Goal: Information Seeking & Learning: Learn about a topic

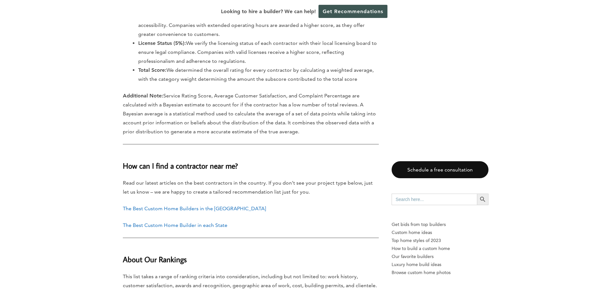
scroll to position [5518, 0]
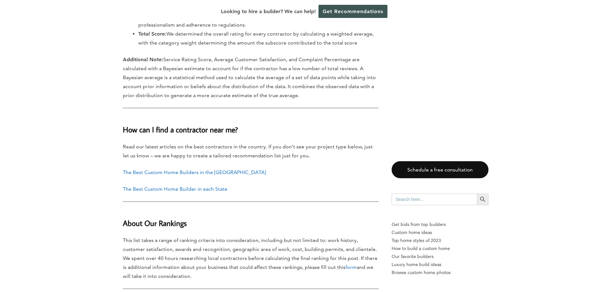
click at [175, 186] on link "The Best Custom Home Builder in each State" at bounding box center [175, 189] width 105 height 6
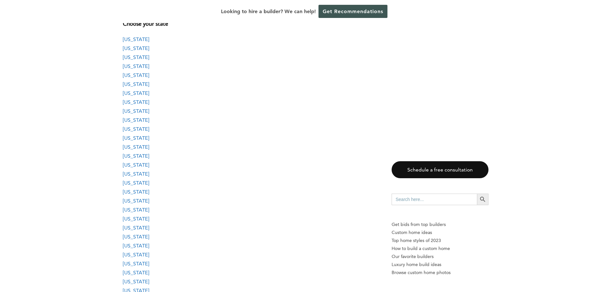
scroll to position [578, 0]
click at [131, 190] on link "[US_STATE]" at bounding box center [136, 190] width 26 height 6
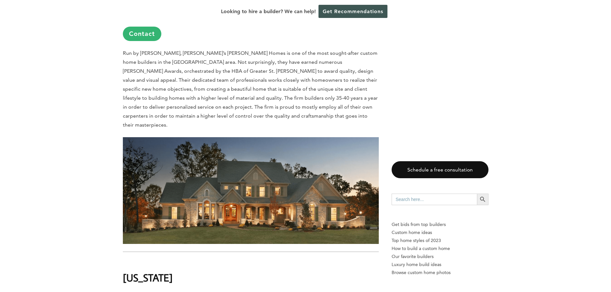
scroll to position [10843, 0]
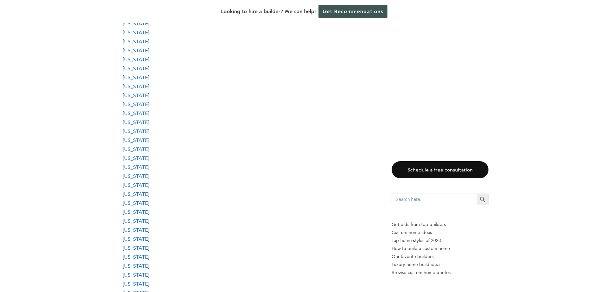
scroll to position [642, 0]
click at [135, 217] on link "[US_STATE]" at bounding box center [136, 215] width 26 height 6
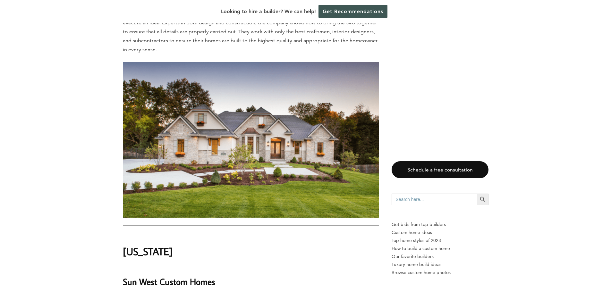
scroll to position [11432, 0]
